Goal: Task Accomplishment & Management: Use online tool/utility

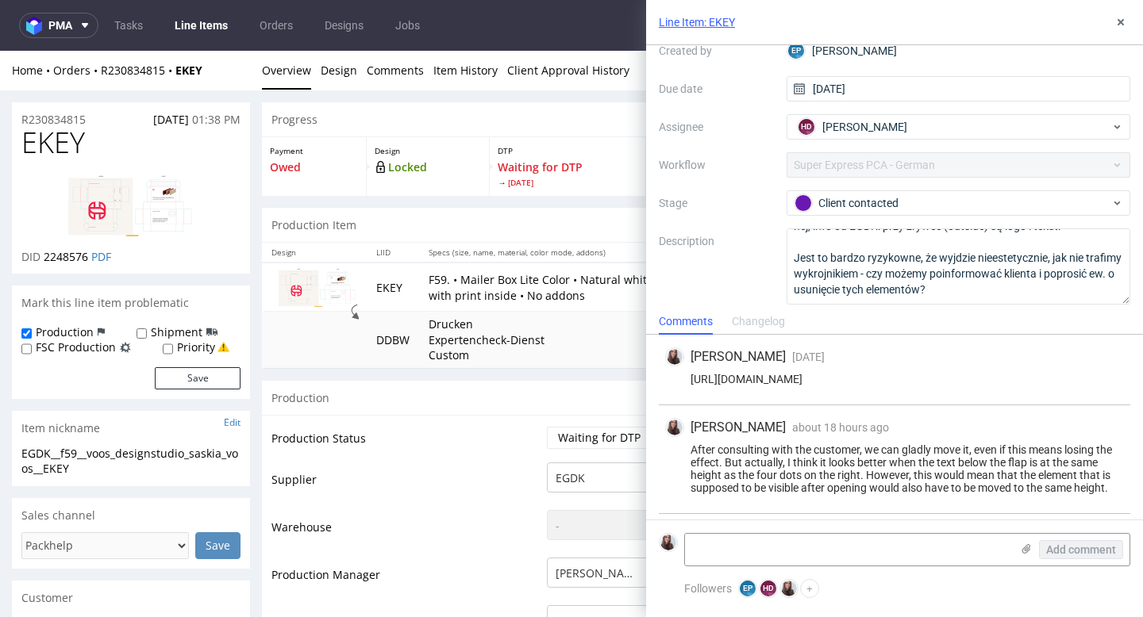
scroll to position [64, 0]
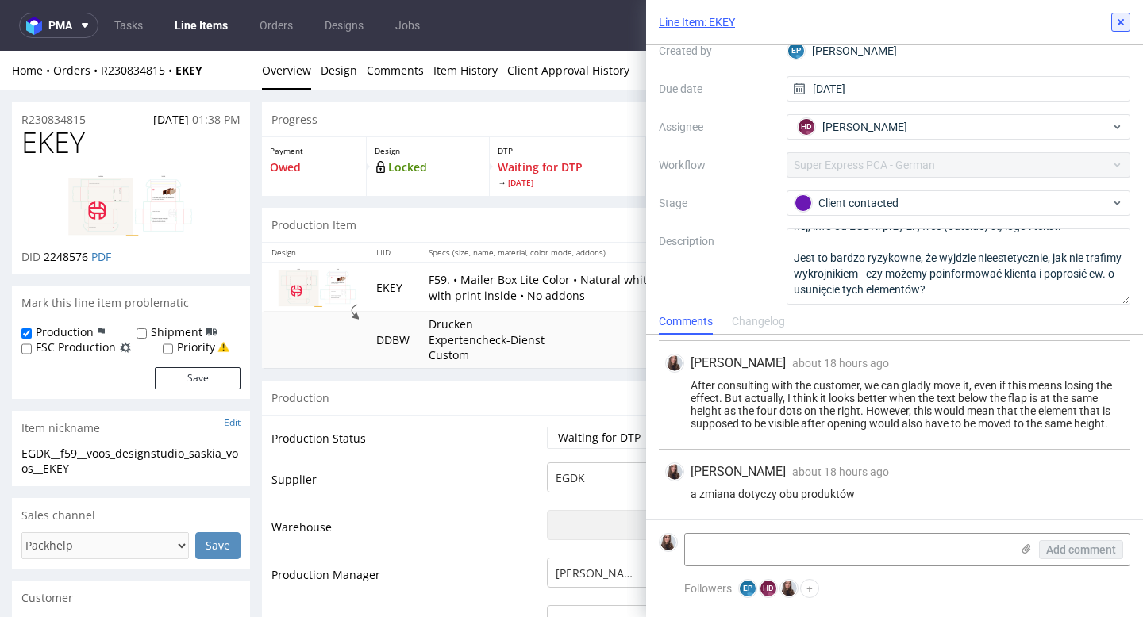
click at [1119, 25] on icon at bounding box center [1120, 22] width 13 height 13
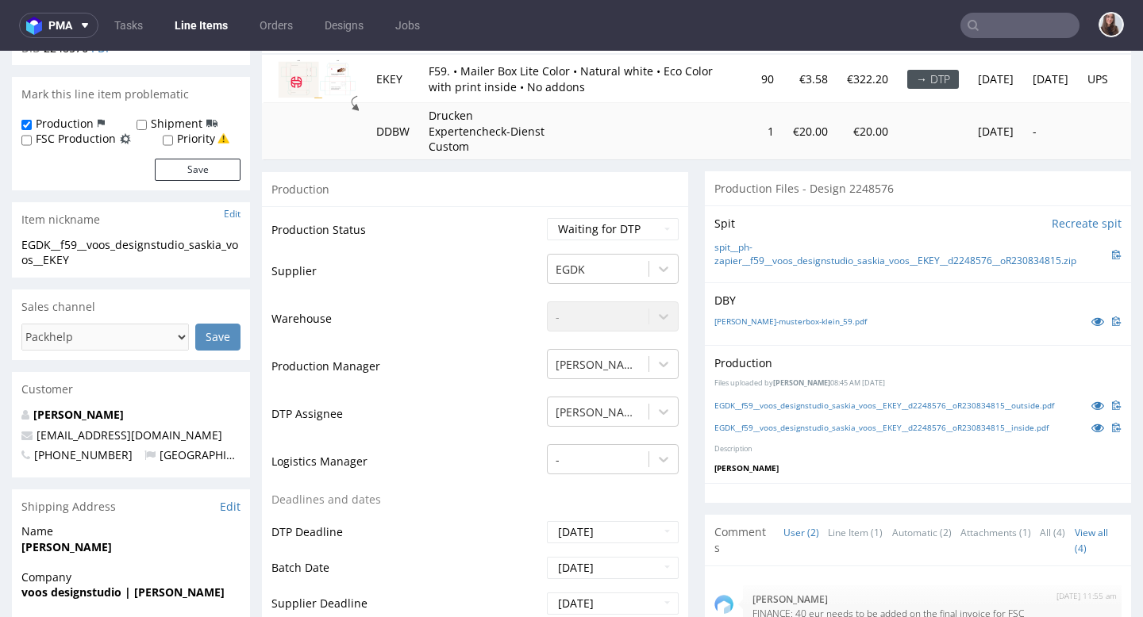
scroll to position [209, 0]
click at [805, 405] on link "EGDK__f59__voos_designstudio_saskia_voos__EKEY__d2248576__oR230834815__outside.…" at bounding box center [884, 404] width 340 height 11
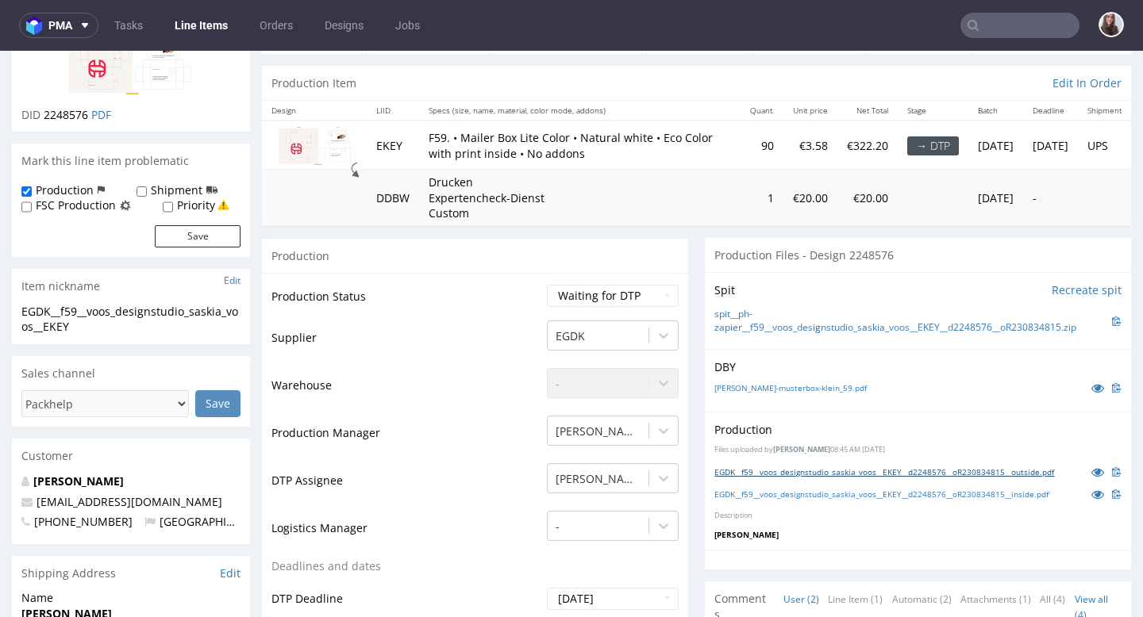
scroll to position [0, 0]
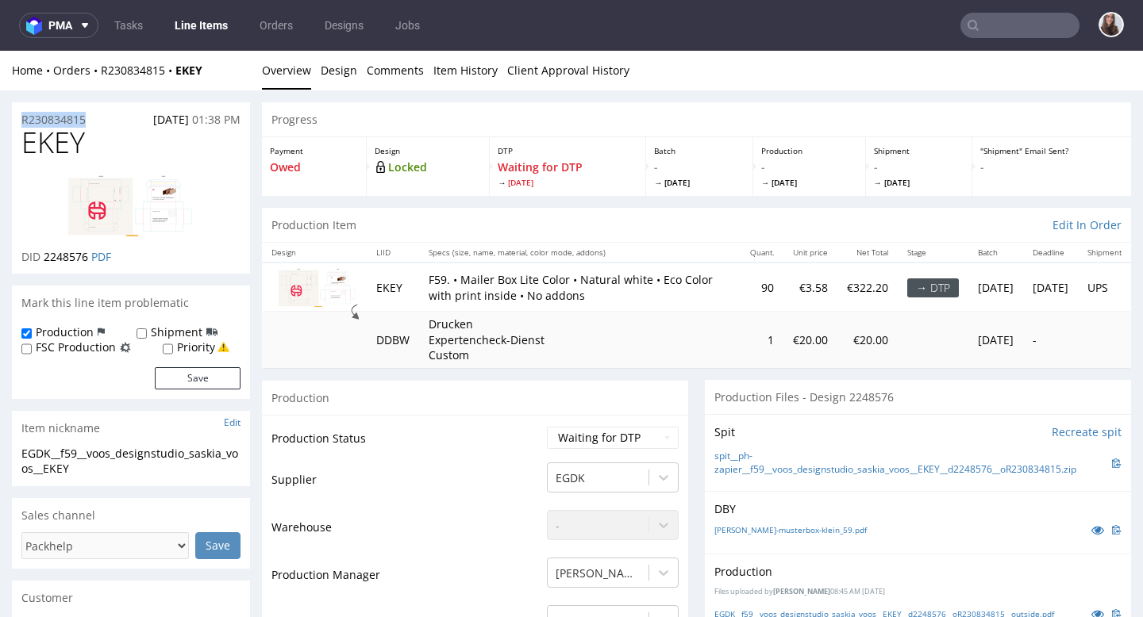
drag, startPoint x: 106, startPoint y: 113, endPoint x: 21, endPoint y: 117, distance: 85.0
click at [21, 117] on div "R230834815 12.08.2025 01:38 PM" at bounding box center [131, 114] width 238 height 25
copy p "R230834815"
click at [1002, 27] on input "text" at bounding box center [1019, 25] width 119 height 25
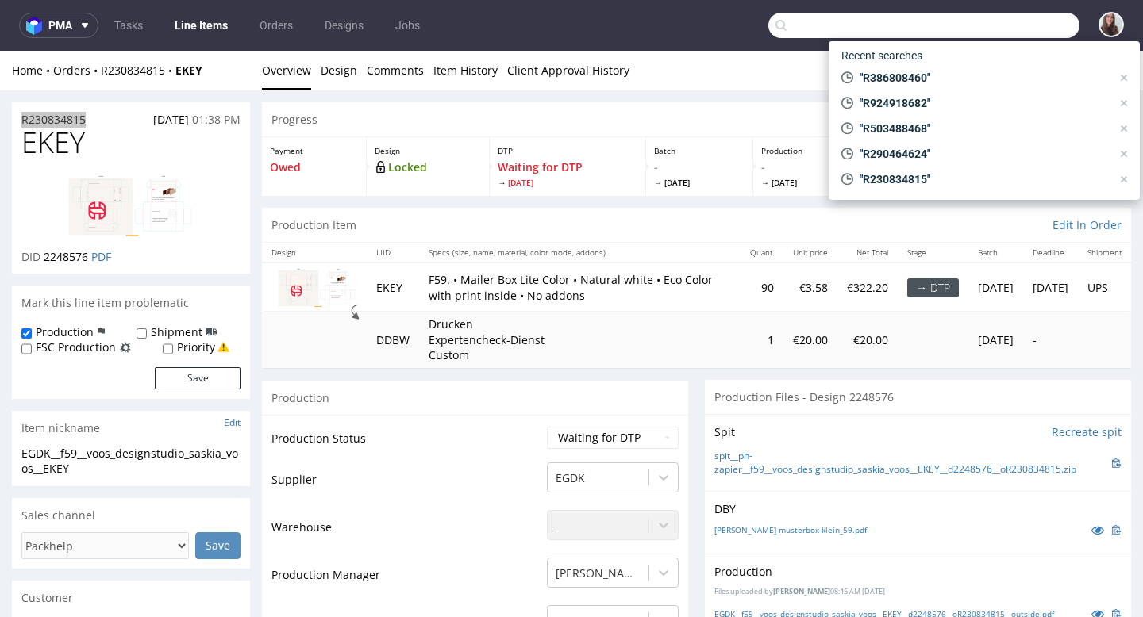
click at [980, 27] on input "text" at bounding box center [923, 25] width 311 height 25
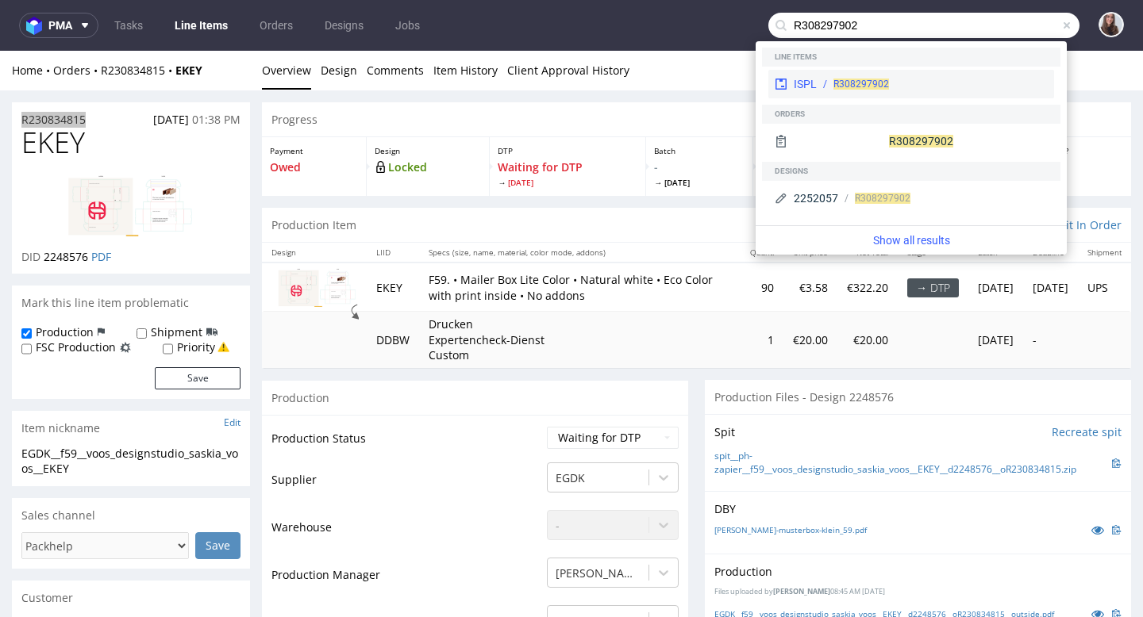
type input "R308297902"
click at [962, 84] on div "R308297902" at bounding box center [931, 84] width 231 height 14
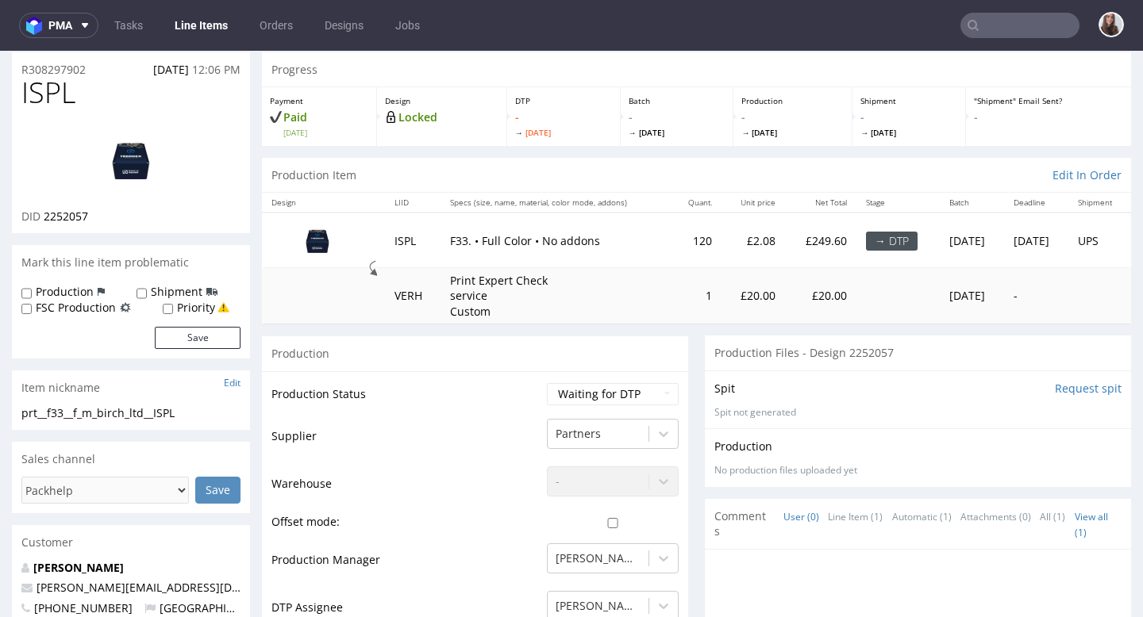
scroll to position [42, 0]
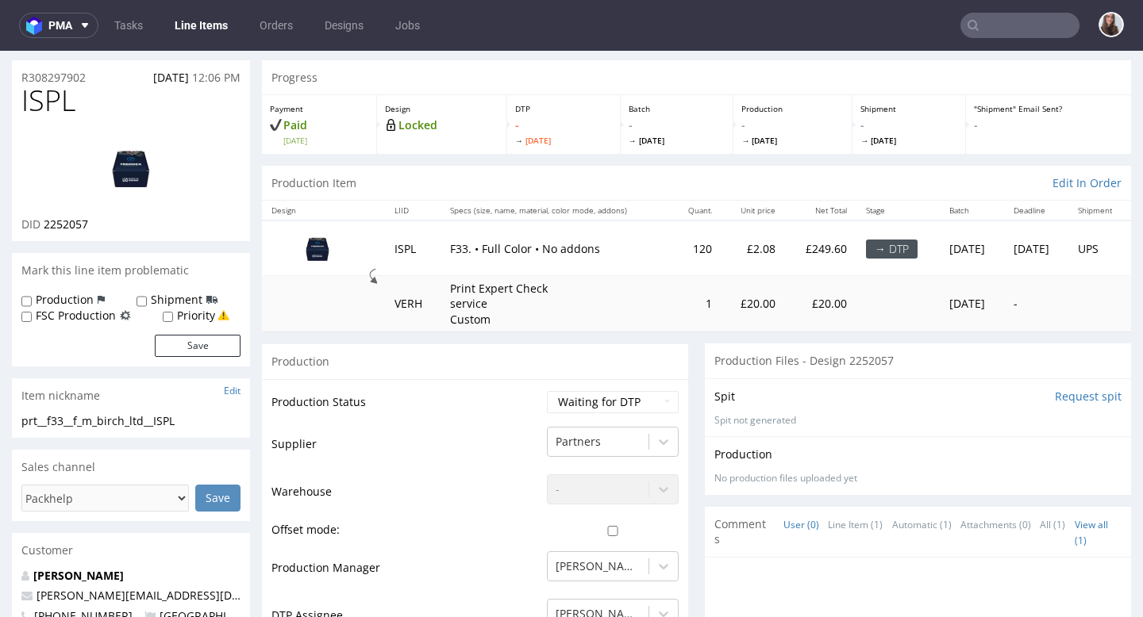
click at [137, 163] on img at bounding box center [130, 167] width 127 height 71
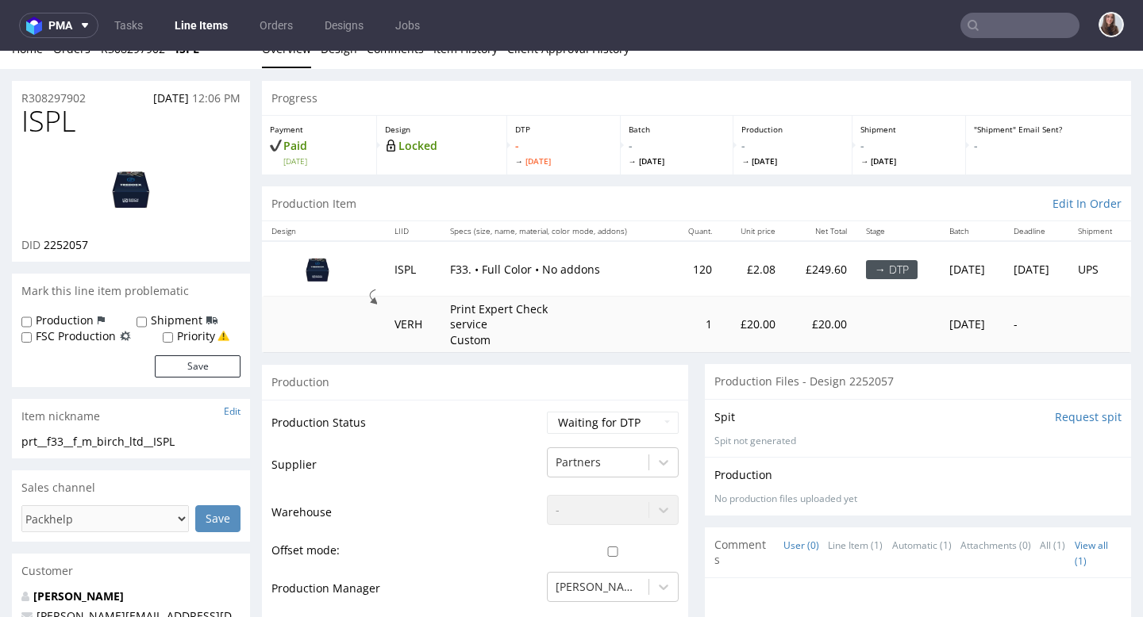
scroll to position [0, 0]
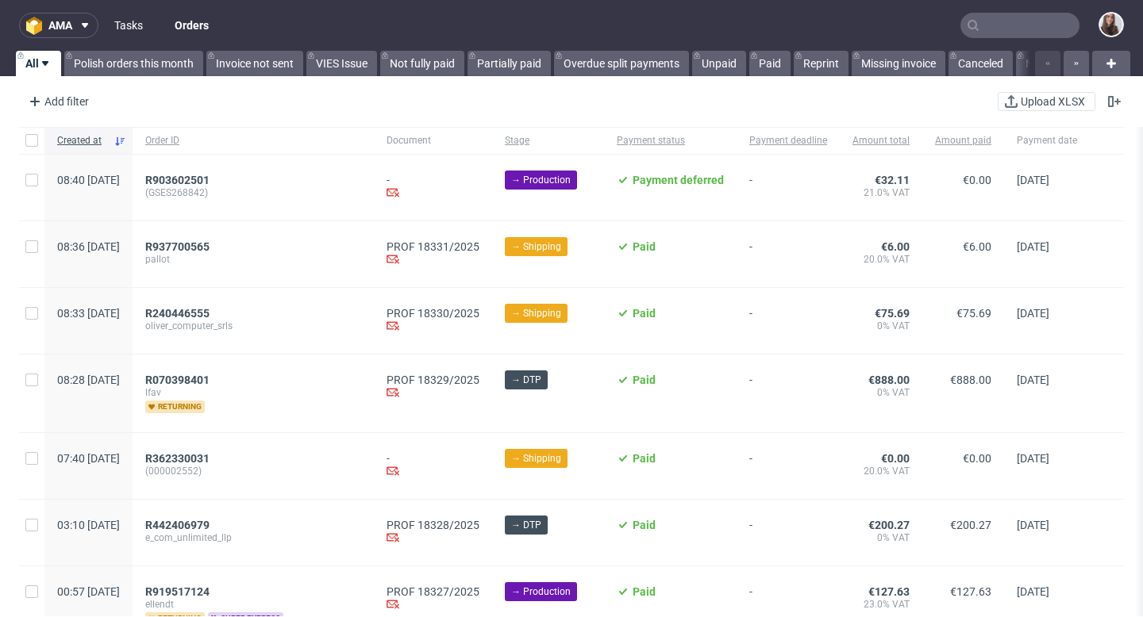
click at [125, 25] on link "Tasks" at bounding box center [129, 25] width 48 height 25
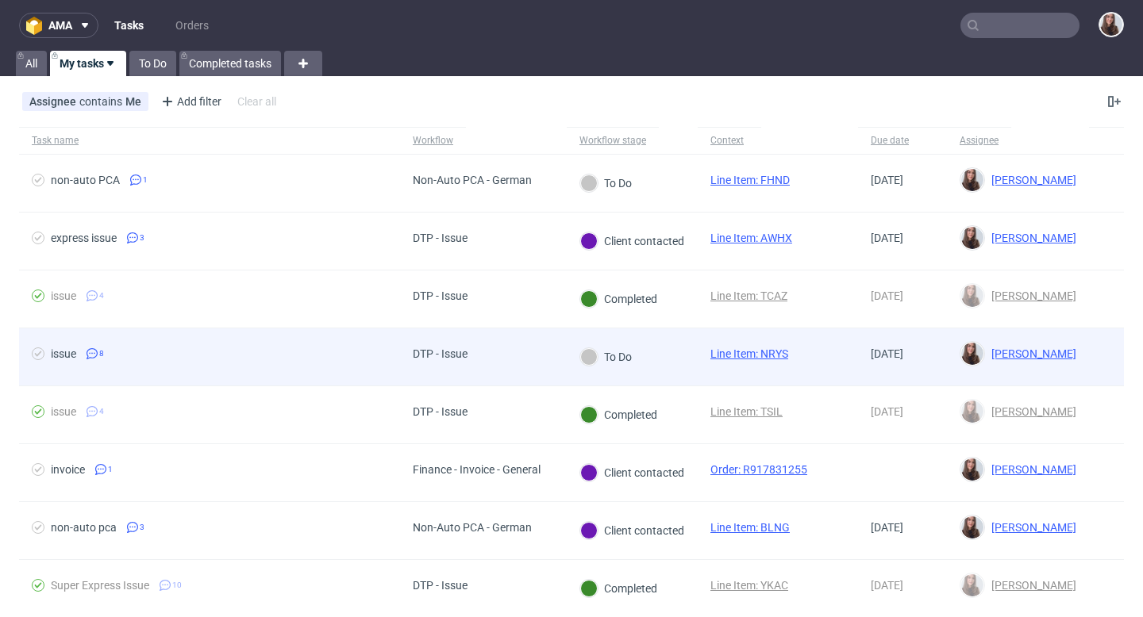
click at [483, 349] on div "DTP - Issue" at bounding box center [483, 357] width 167 height 58
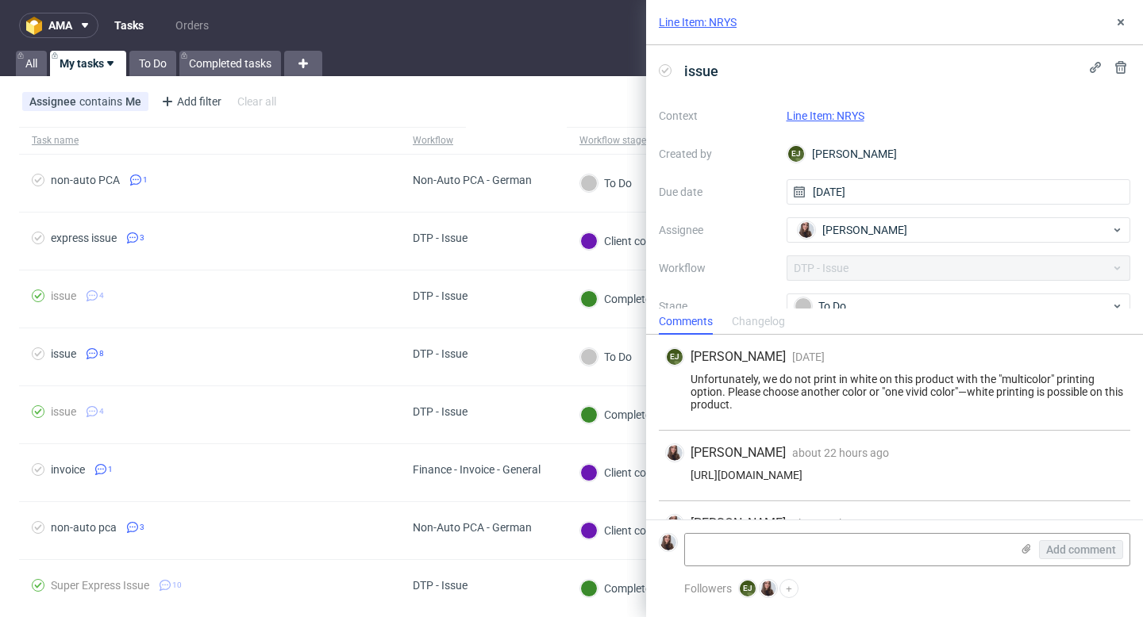
click at [1093, 472] on div "https://app-eu1.hubspot.com/contacts/25600958/record/0-5/215770479865/" at bounding box center [894, 475] width 459 height 13
copy div "https://app-eu1.hubspot.com/contacts/25600958/record/0-5/215770479865/"
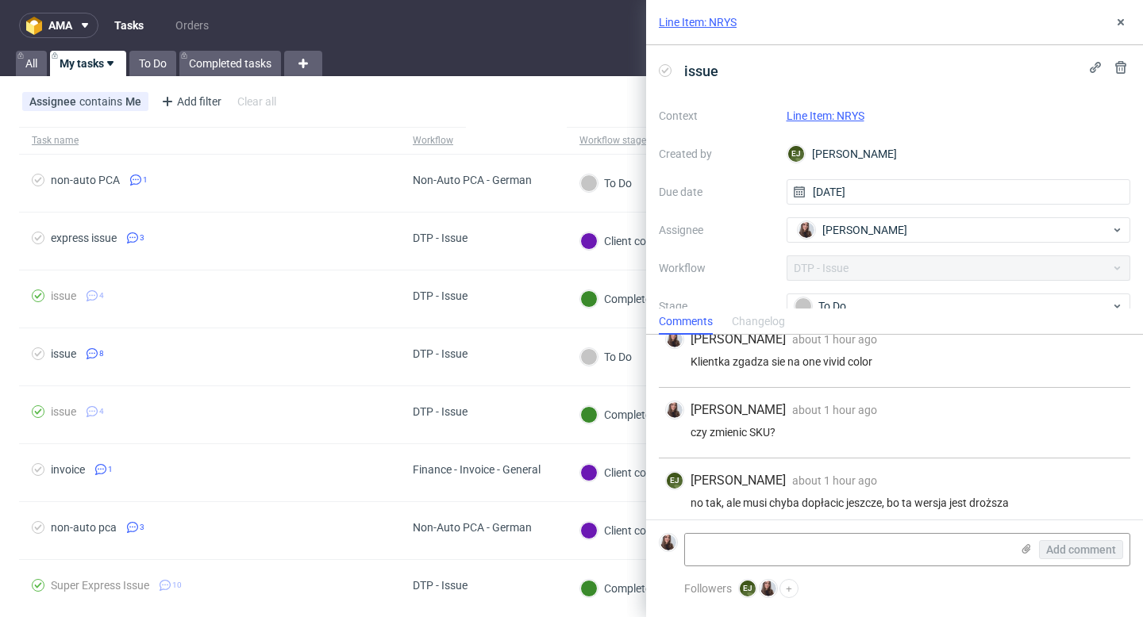
scroll to position [589, 0]
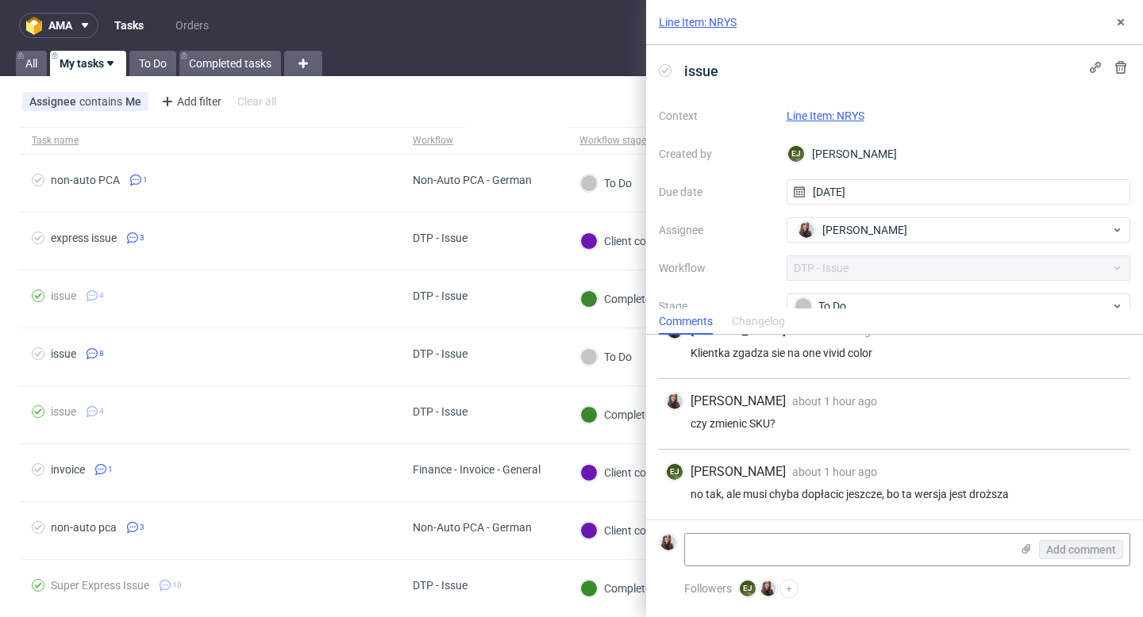
click at [713, 25] on link "Line Item: NRYS" at bounding box center [698, 22] width 78 height 16
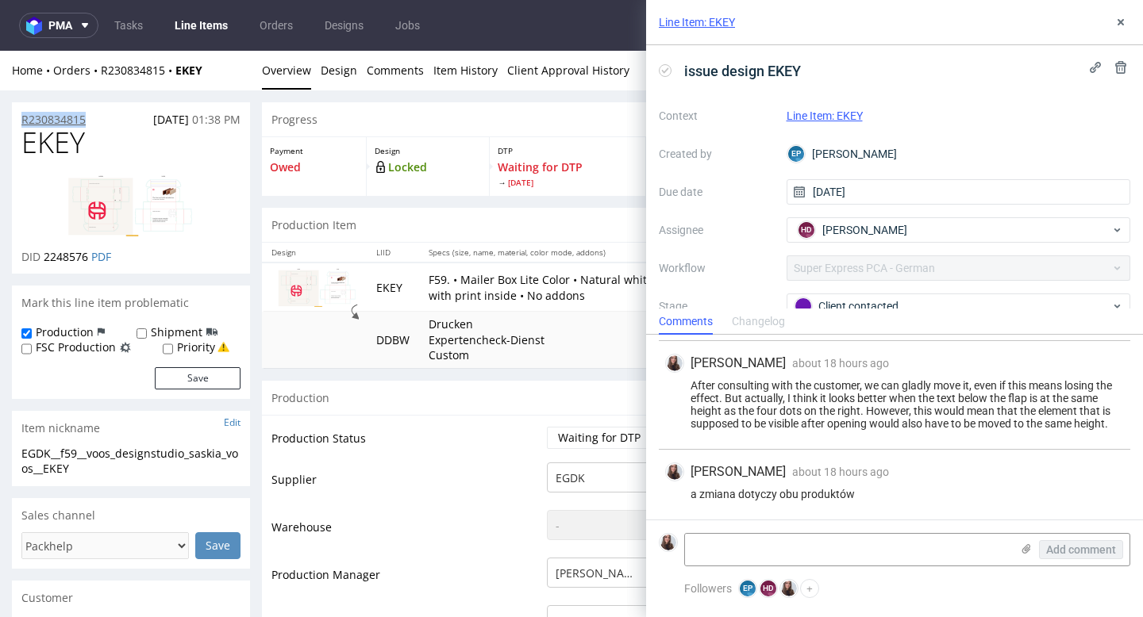
drag, startPoint x: 110, startPoint y: 117, endPoint x: 21, endPoint y: 118, distance: 88.9
click at [21, 118] on div "R230834815 [DATE] 01:38 PM" at bounding box center [131, 114] width 238 height 25
copy p "R230834815"
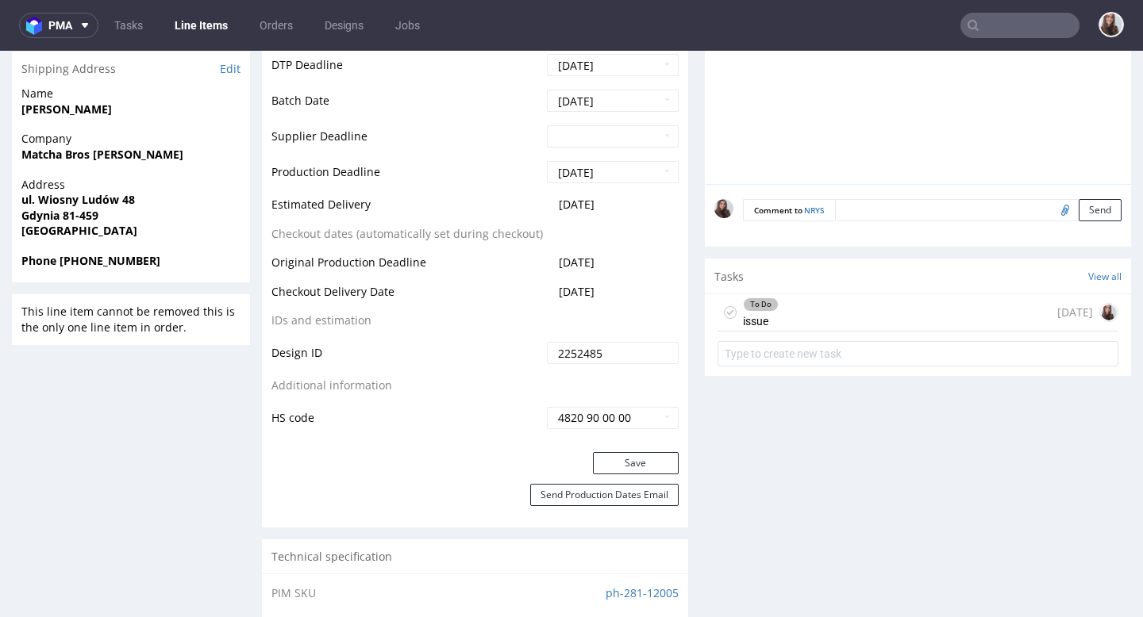
scroll to position [681, 0]
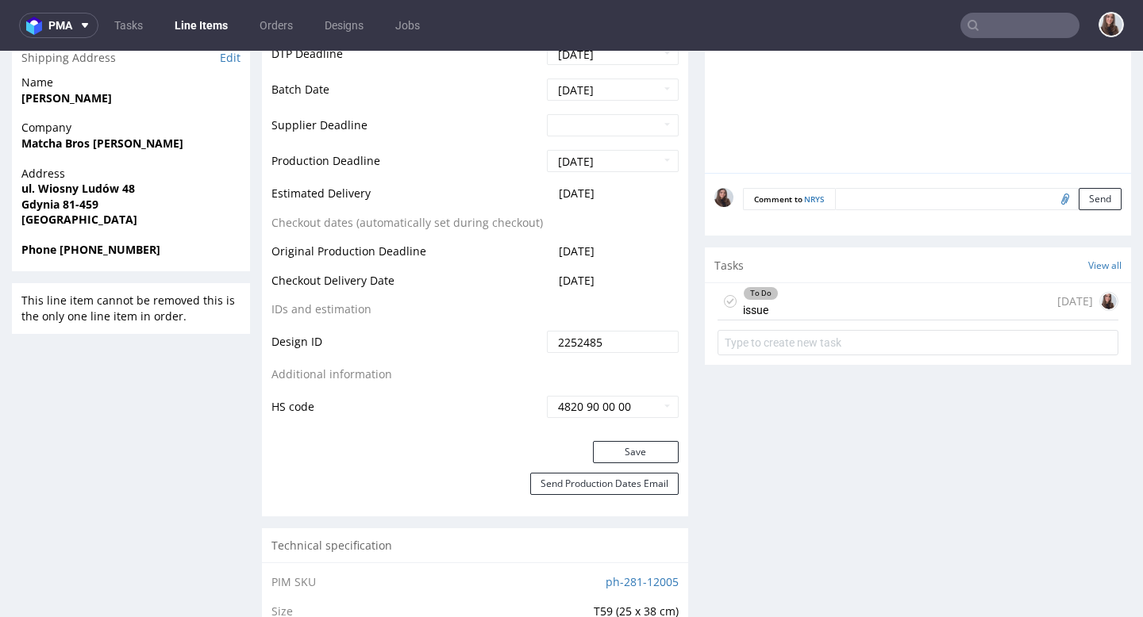
click at [822, 305] on div "To Do issue 2 days ago" at bounding box center [917, 301] width 401 height 37
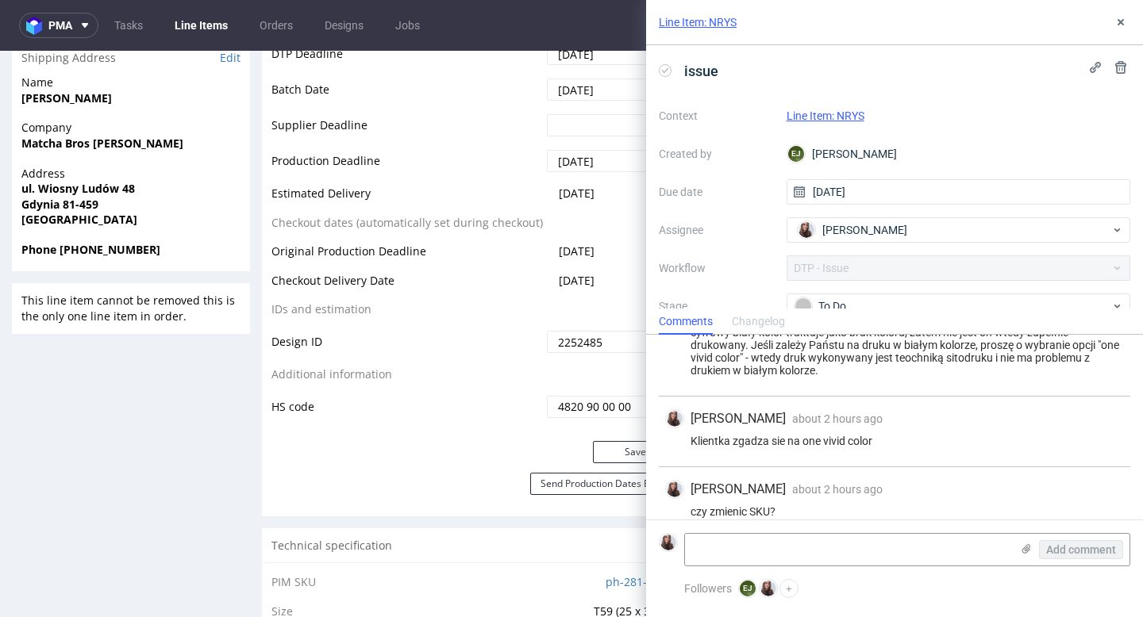
scroll to position [589, 0]
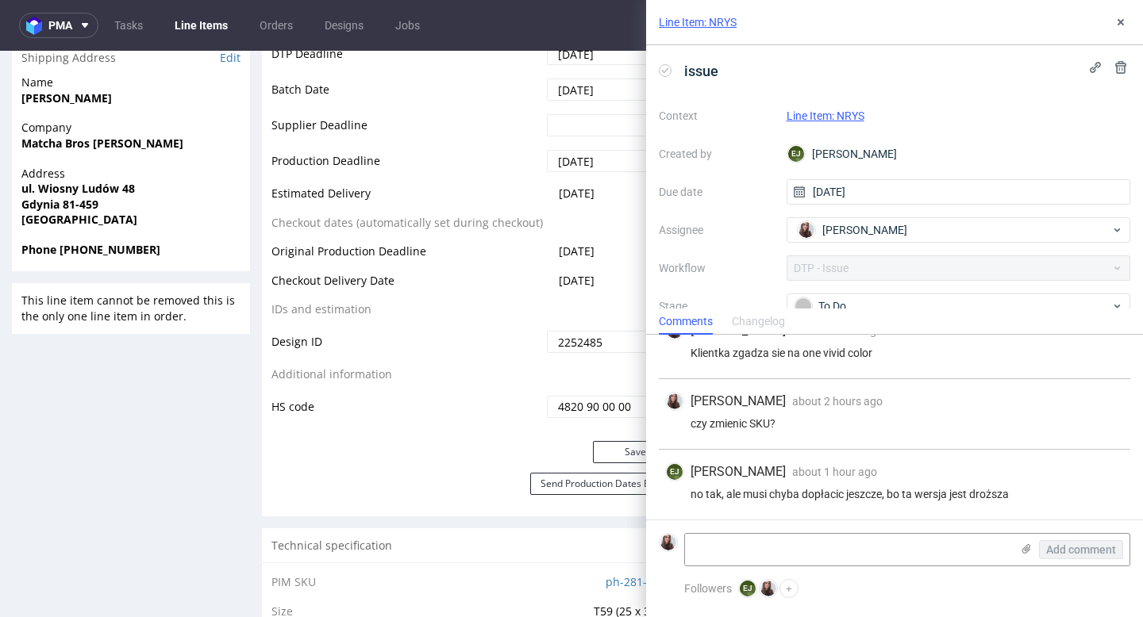
drag, startPoint x: 785, startPoint y: 470, endPoint x: 686, endPoint y: 477, distance: 98.6
click at [686, 477] on div "EJ Elżbieta Jelińska about 1 hour ago 29th Aug 2025, 08:06" at bounding box center [894, 472] width 459 height 19
click at [693, 472] on span "Elżbieta Jelińska" at bounding box center [737, 471] width 95 height 17
drag, startPoint x: 693, startPoint y: 470, endPoint x: 787, endPoint y: 474, distance: 94.5
click at [787, 474] on div "EJ Elżbieta Jelińska about 1 hour ago 29th Aug 2025, 08:06" at bounding box center [894, 472] width 459 height 19
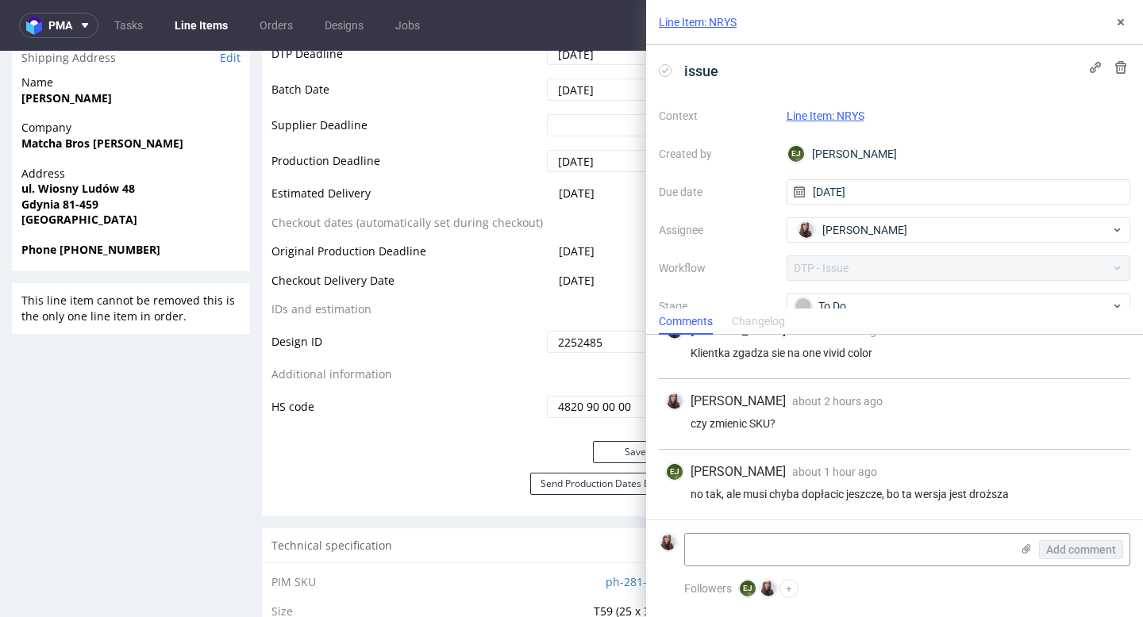
copy span "Elżbieta Jelińska"
click at [1116, 21] on icon at bounding box center [1120, 22] width 13 height 13
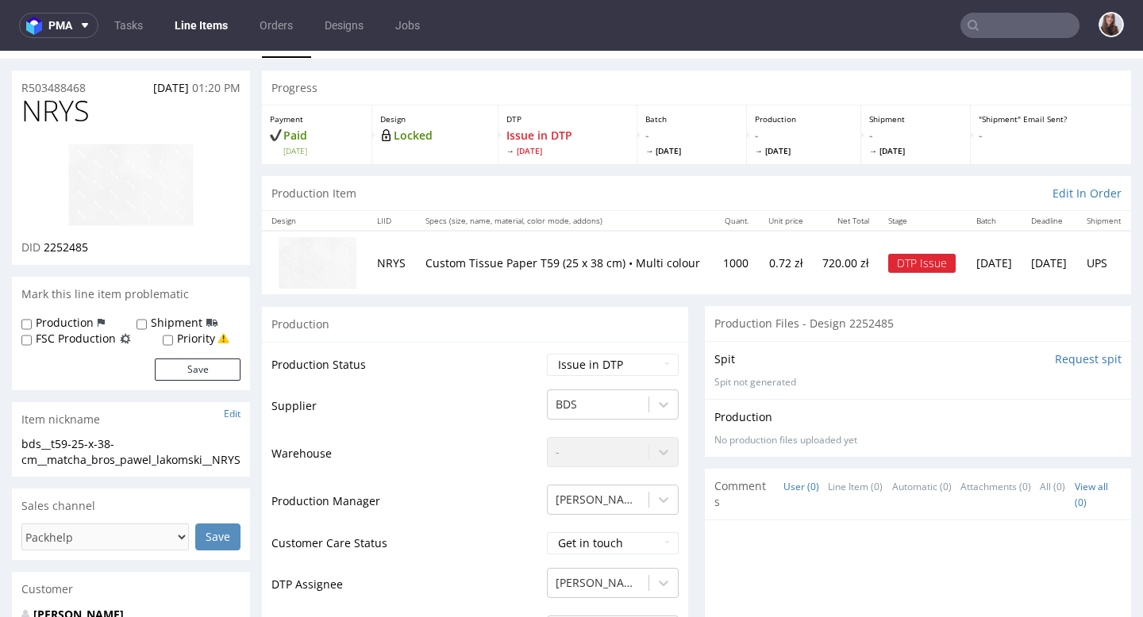
scroll to position [33, 0]
click at [118, 25] on link "Tasks" at bounding box center [129, 25] width 48 height 25
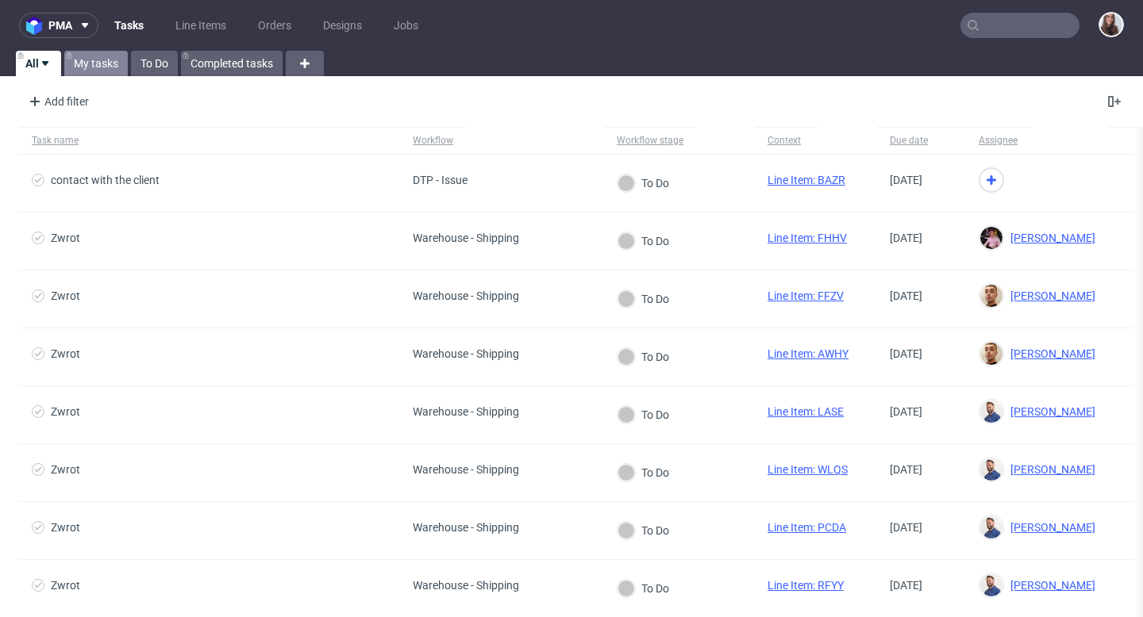
click at [103, 65] on link "My tasks" at bounding box center [95, 63] width 63 height 25
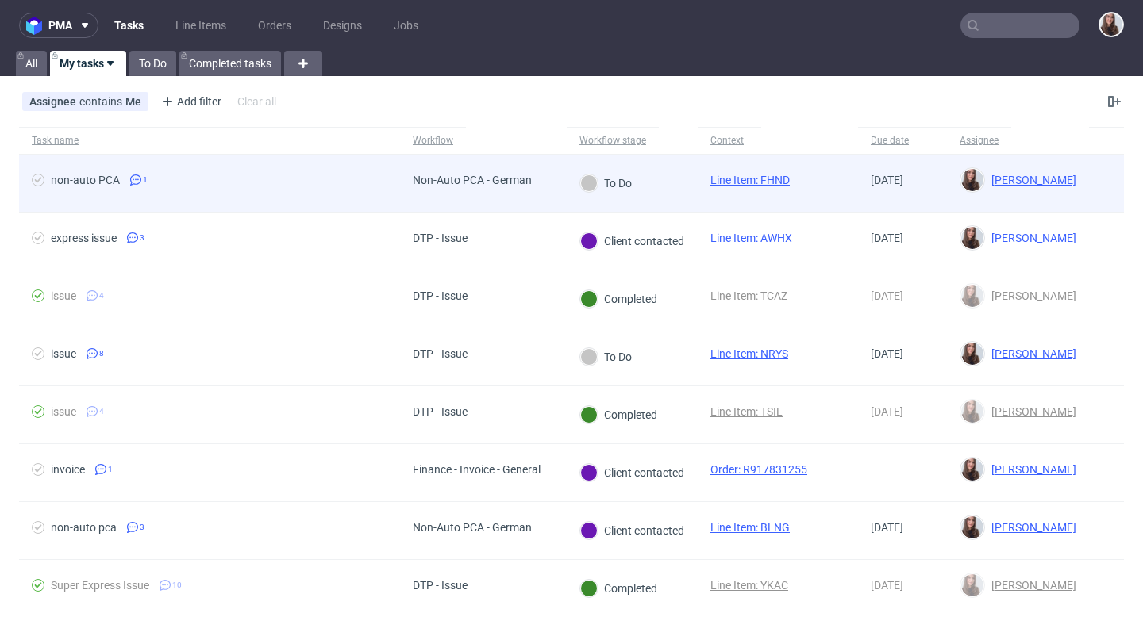
click at [391, 190] on div "non-auto PCA 1" at bounding box center [209, 183] width 381 height 57
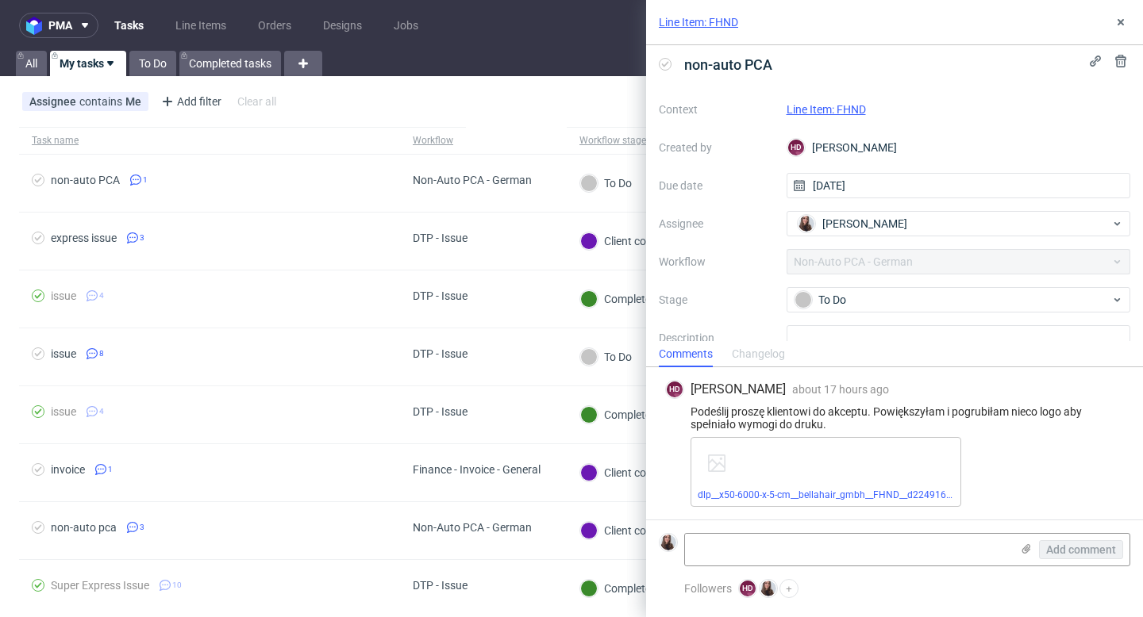
scroll to position [4, 0]
click at [732, 21] on link "Line Item: FHND" at bounding box center [698, 22] width 79 height 16
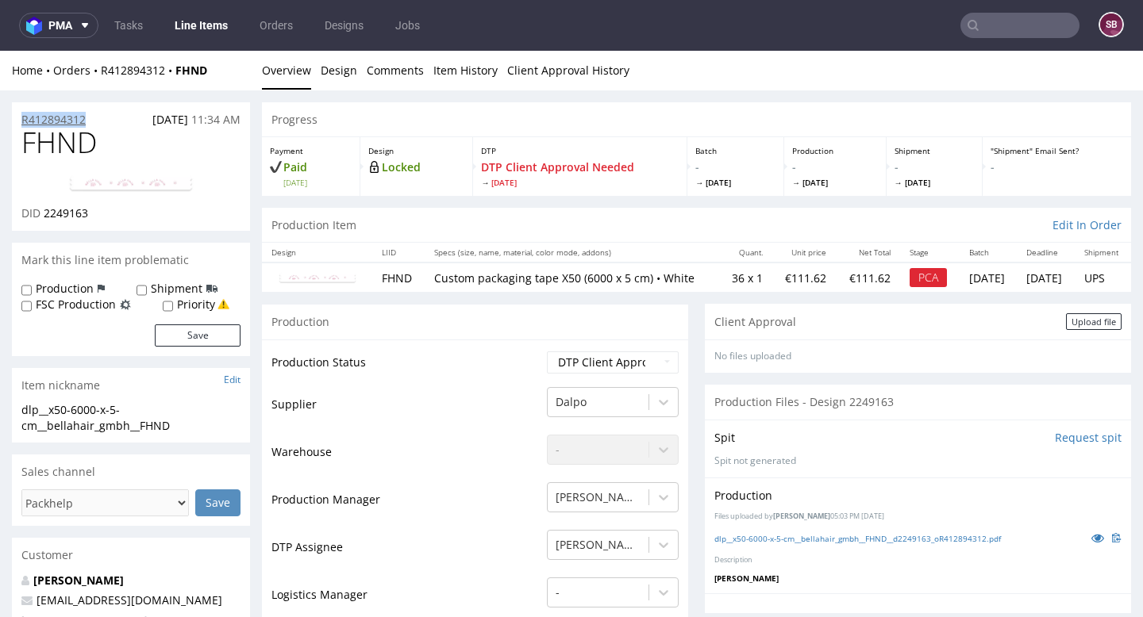
drag, startPoint x: 99, startPoint y: 112, endPoint x: 26, endPoint y: 111, distance: 73.0
click at [26, 111] on div "R412894312 [DATE] 11:34 AM" at bounding box center [131, 114] width 238 height 25
copy p "R412894312"
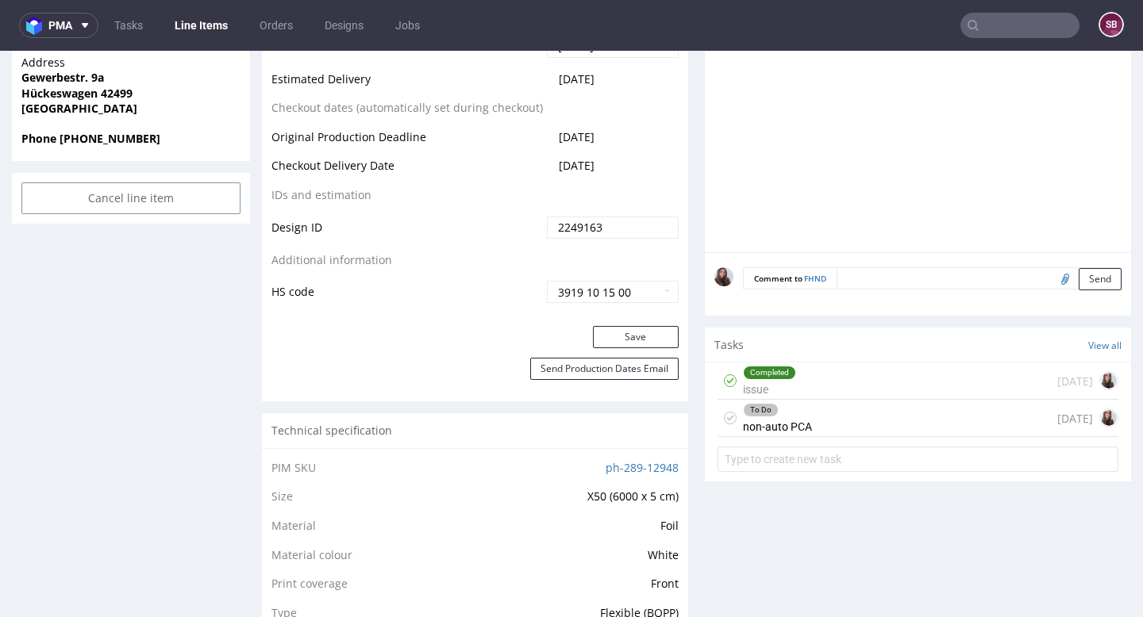
scroll to position [772, 0]
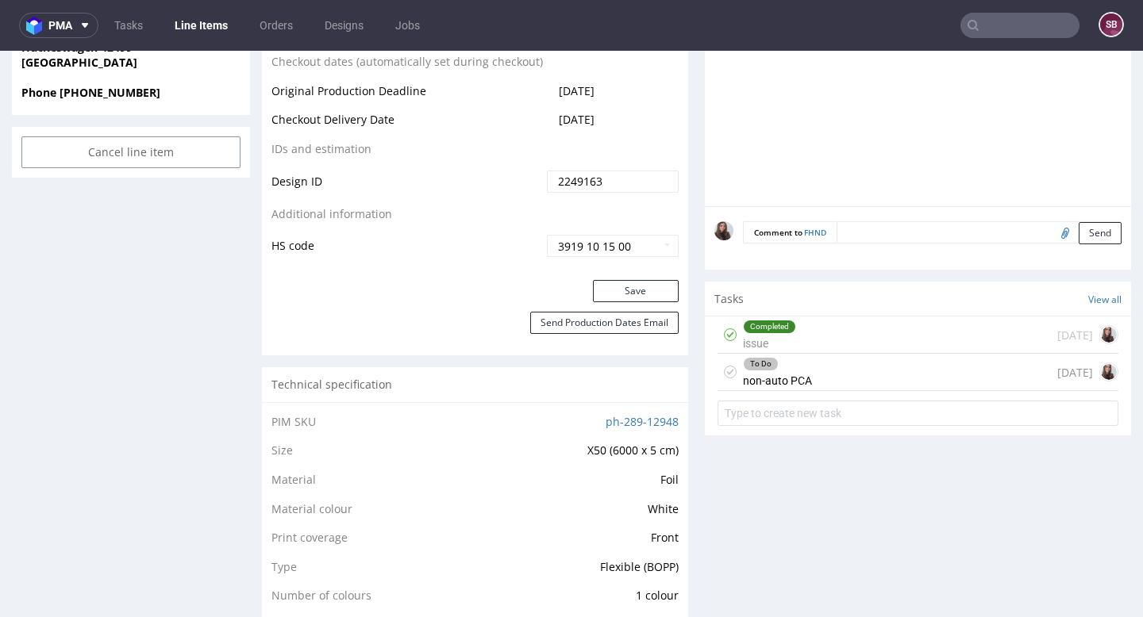
click at [798, 371] on div "To Do" at bounding box center [776, 364] width 67 height 13
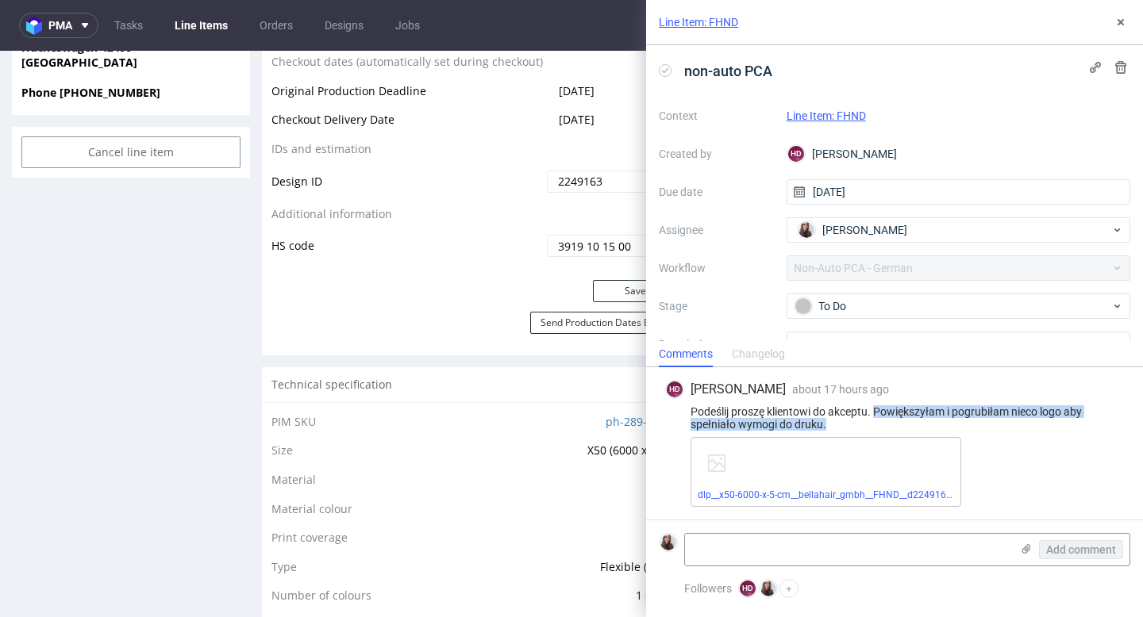
drag, startPoint x: 908, startPoint y: 420, endPoint x: 877, endPoint y: 412, distance: 32.7
click at [877, 412] on div "Podeślij proszę klientowi do akceptu. Powiększyłam i pogrubiłam nieco logo aby …" at bounding box center [894, 417] width 459 height 25
copy div "Powiększyłam i pogrubiłam nieco logo aby spełniało wymogi do druku."
click at [828, 496] on link "dlp__x50-6000-x-5-cm__bellahair_gmbh__FHND__d2249163_oR412894312.pdf" at bounding box center [865, 495] width 336 height 11
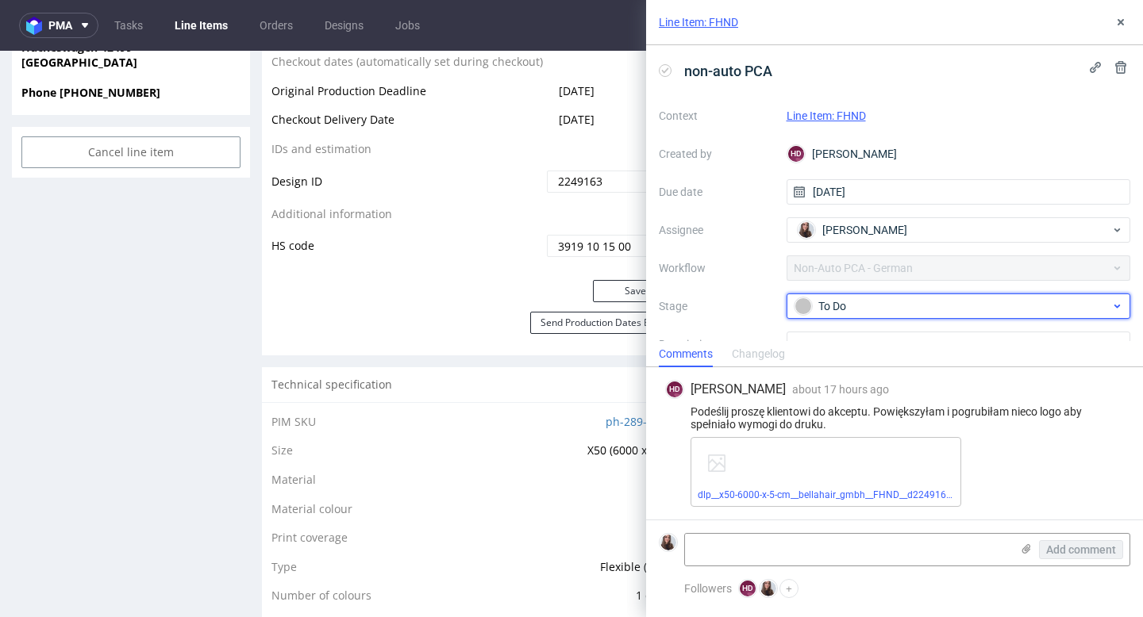
click at [905, 305] on div "To Do" at bounding box center [952, 306] width 316 height 17
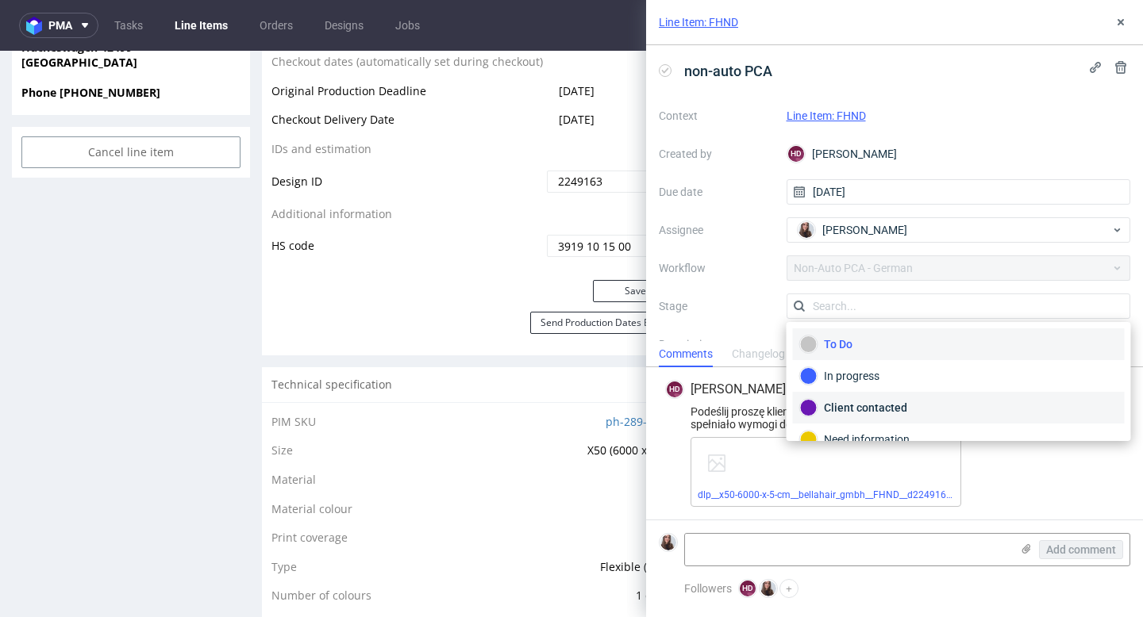
click at [908, 399] on div "Client contacted" at bounding box center [958, 407] width 317 height 17
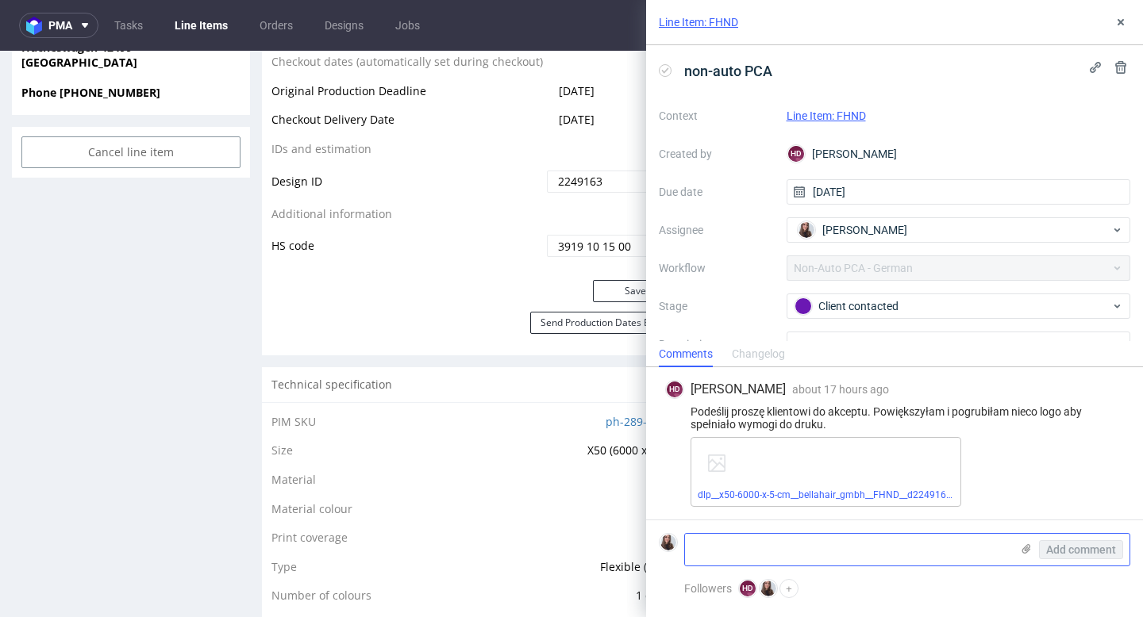
click at [795, 546] on textarea at bounding box center [847, 550] width 325 height 32
paste textarea "[URL][DOMAIN_NAME]"
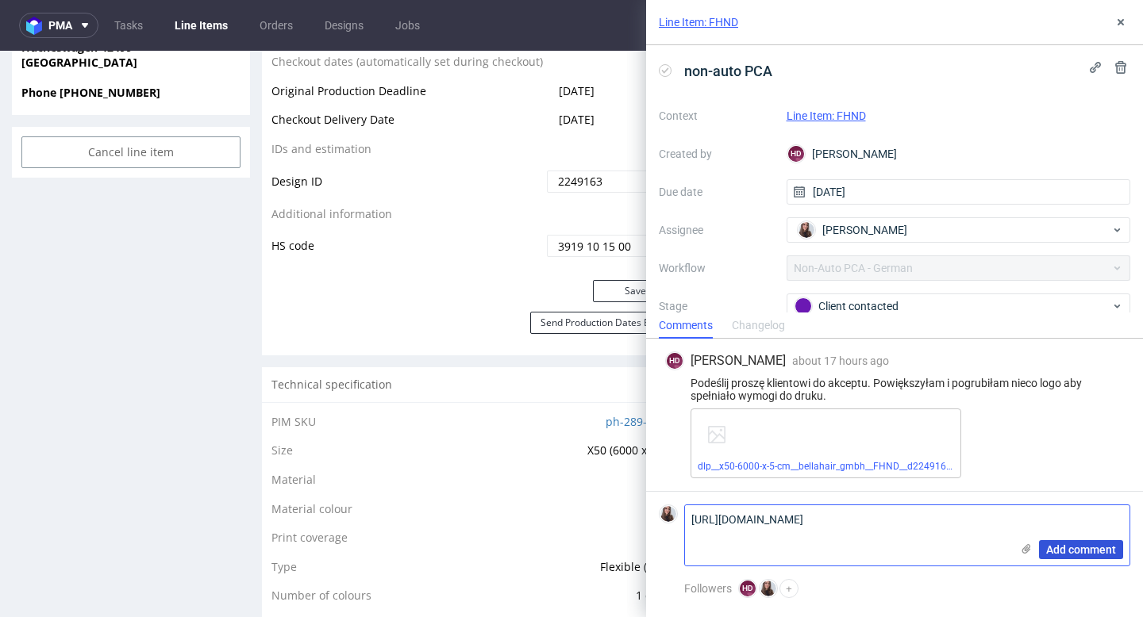
type textarea "[URL][DOMAIN_NAME]"
click at [1081, 550] on span "Add comment" at bounding box center [1081, 549] width 70 height 11
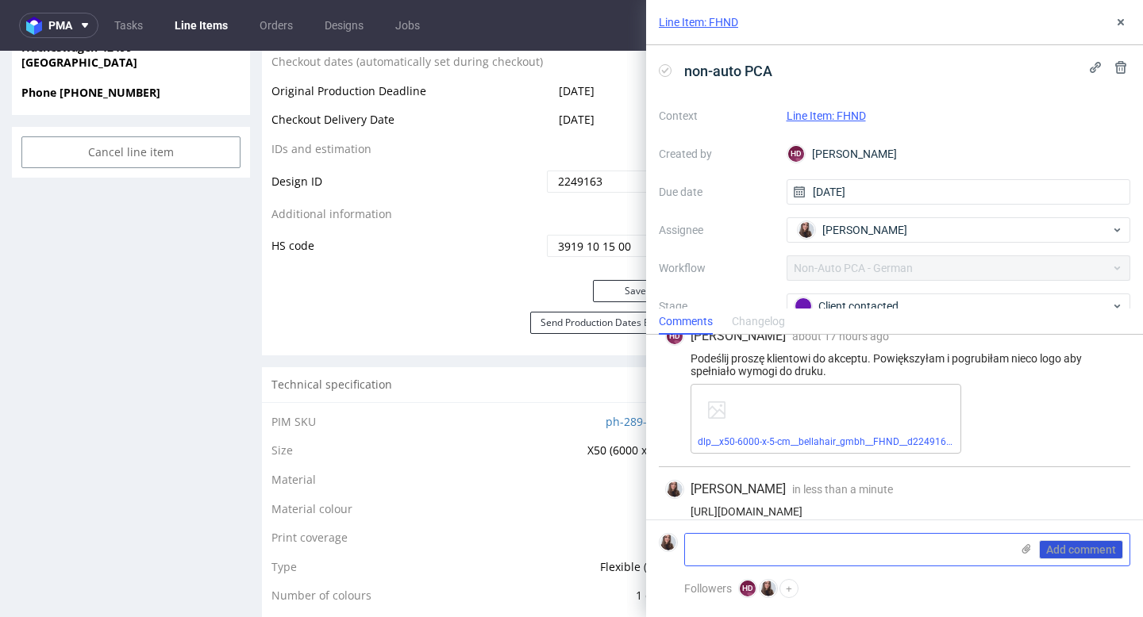
scroll to position [38, 0]
